Goal: Navigation & Orientation: Find specific page/section

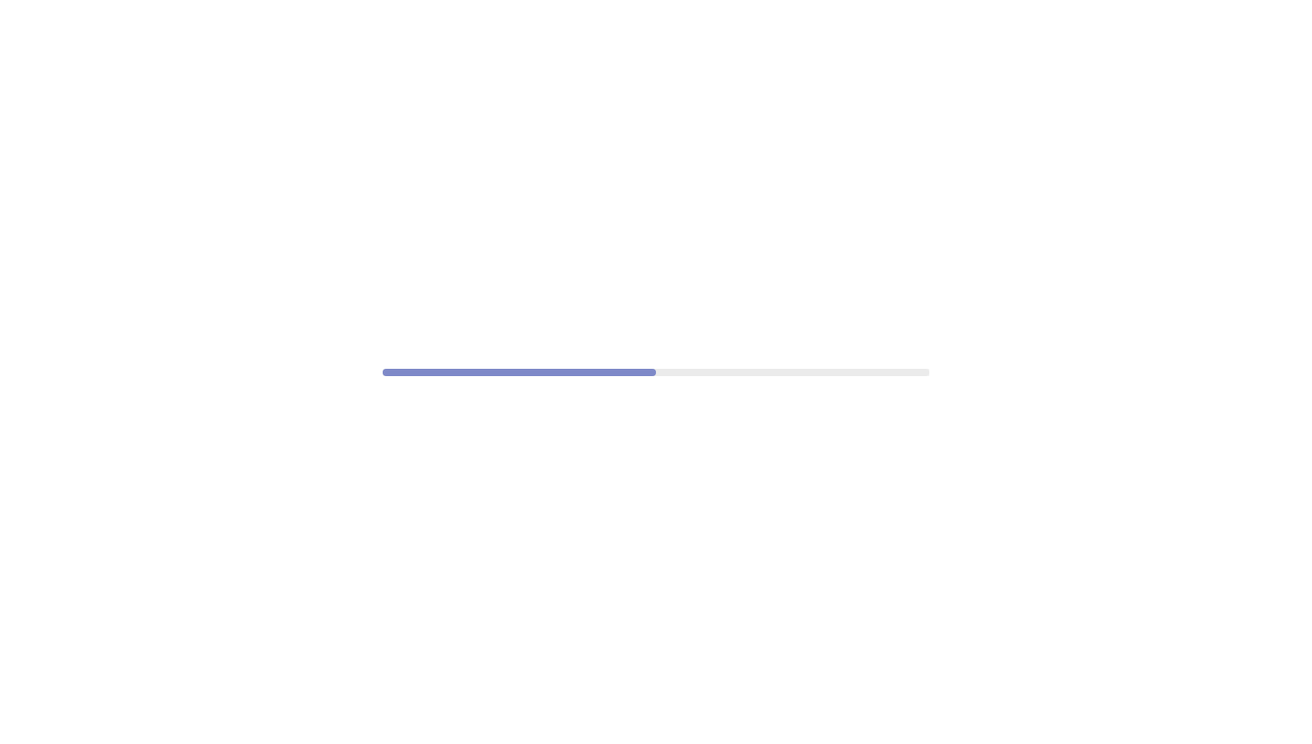
click at [644, 149] on div at bounding box center [656, 372] width 1312 height 744
drag, startPoint x: 698, startPoint y: 333, endPoint x: 694, endPoint y: 344, distance: 11.5
click at [694, 343] on div at bounding box center [656, 372] width 1312 height 744
click at [694, 349] on div at bounding box center [656, 372] width 1312 height 744
click at [693, 349] on div at bounding box center [656, 372] width 1312 height 744
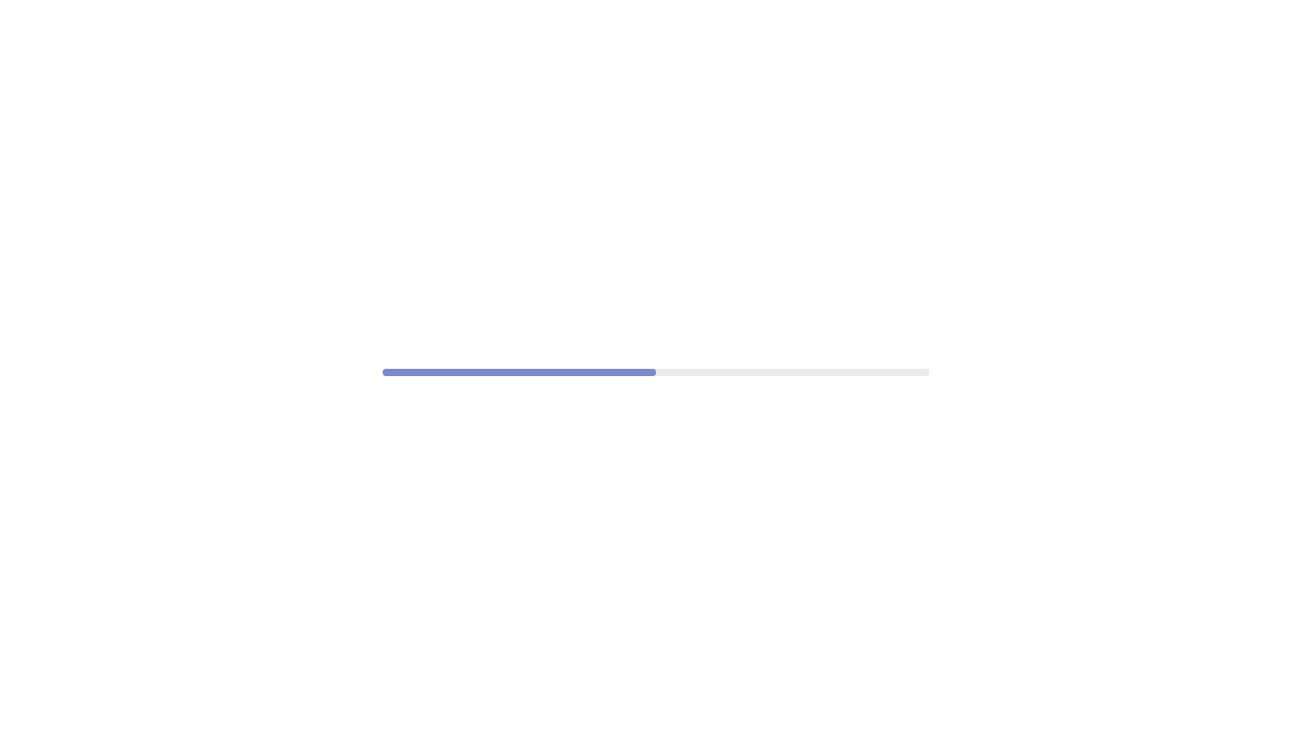
click at [691, 349] on div at bounding box center [656, 372] width 1312 height 744
drag, startPoint x: 691, startPoint y: 349, endPoint x: 580, endPoint y: 331, distance: 112.7
click at [684, 349] on div at bounding box center [656, 372] width 1312 height 744
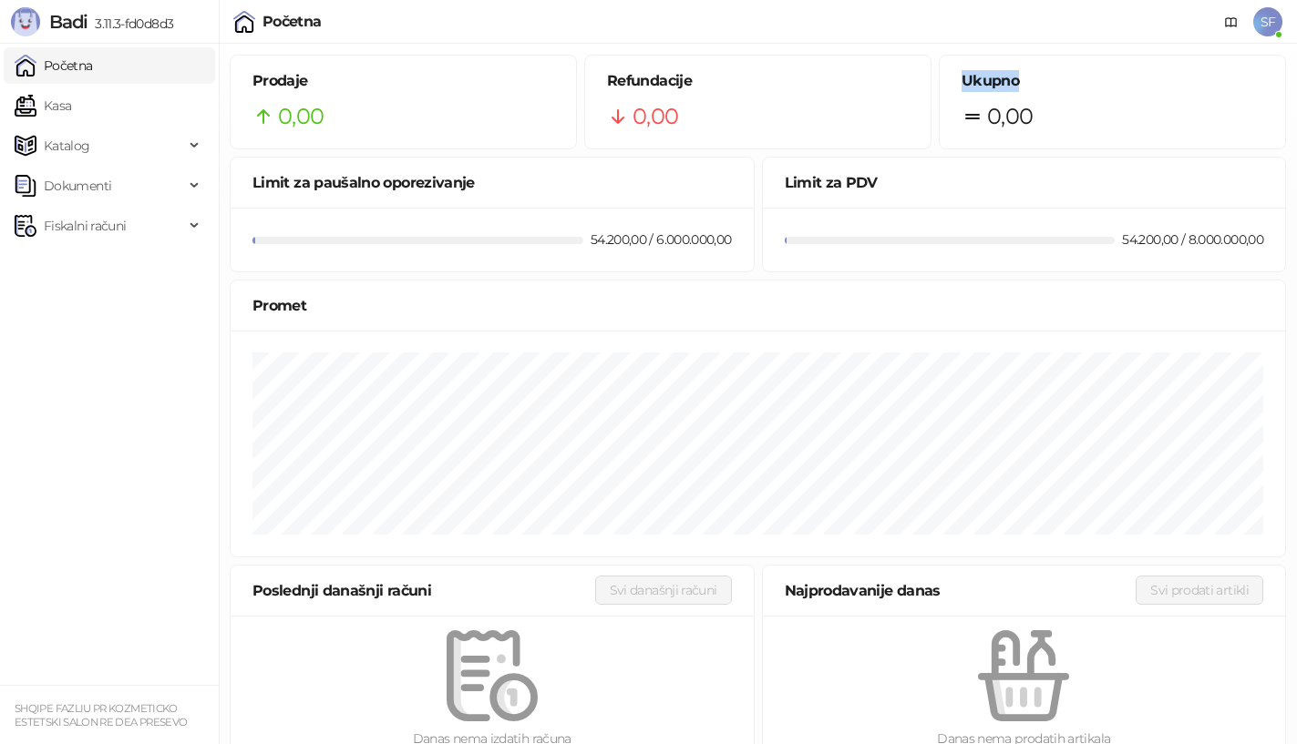
drag, startPoint x: 991, startPoint y: 94, endPoint x: 1055, endPoint y: 66, distance: 70.6
click at [1022, 80] on div "Prodaje 0,00 Refundacije 0,00 Ukupno 0,00" at bounding box center [757, 102] width 1063 height 95
